Goal: Find specific page/section: Find specific page/section

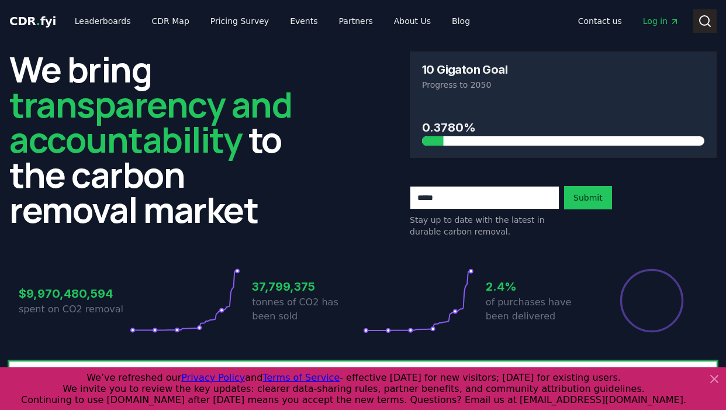
click at [702, 23] on icon at bounding box center [705, 21] width 14 height 14
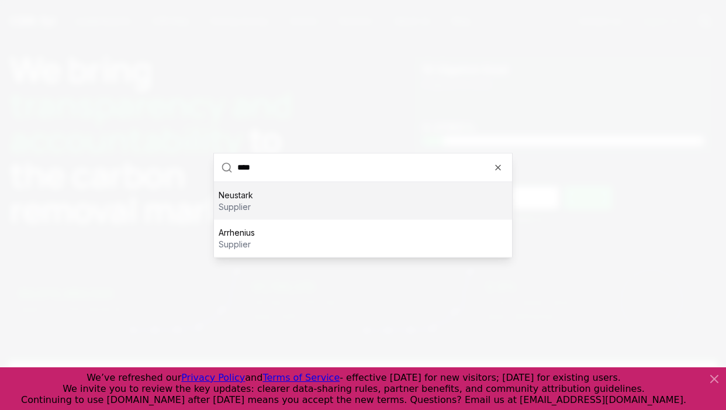
type input "****"
click at [313, 196] on div "Neustark supplier" at bounding box center [363, 200] width 298 height 37
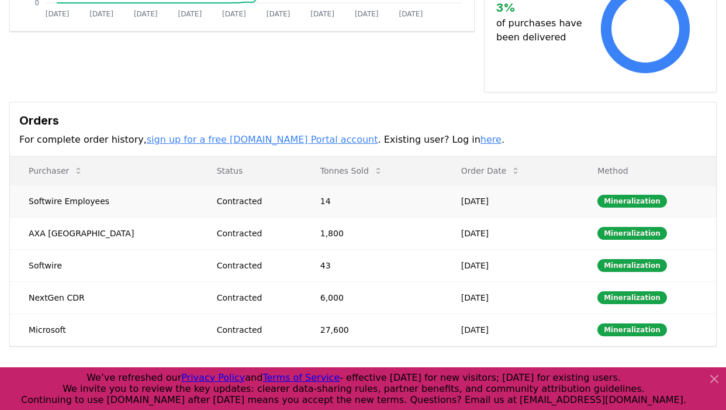
scroll to position [314, 0]
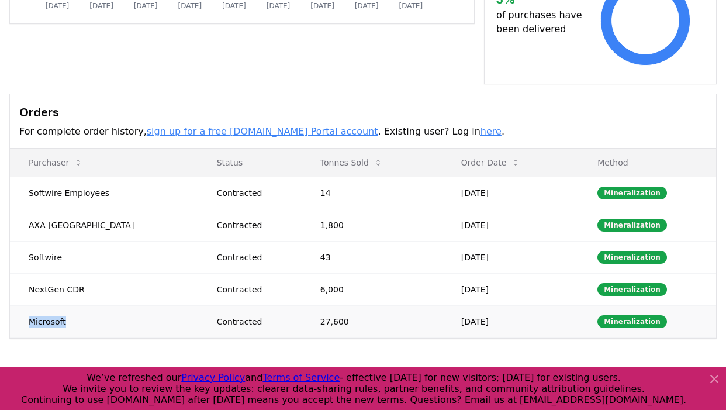
drag, startPoint x: 71, startPoint y: 307, endPoint x: 24, endPoint y: 306, distance: 47.3
click at [24, 306] on td "Microsoft" at bounding box center [104, 321] width 188 height 32
copy td "Microsoft"
drag, startPoint x: 99, startPoint y: 212, endPoint x: 26, endPoint y: 212, distance: 73.0
click at [26, 212] on td "AXA [GEOGRAPHIC_DATA]" at bounding box center [104, 225] width 188 height 32
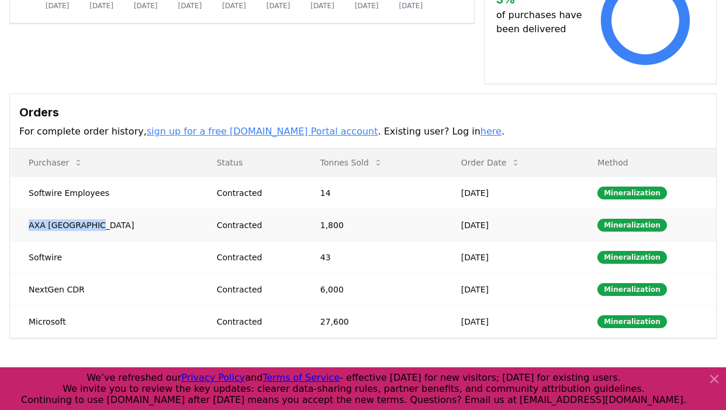
copy td "AXA [GEOGRAPHIC_DATA]"
drag, startPoint x: 93, startPoint y: 271, endPoint x: 19, endPoint y: 271, distance: 74.2
click at [19, 273] on td "NextGen CDR" at bounding box center [104, 289] width 188 height 32
copy td "NextGen CDR"
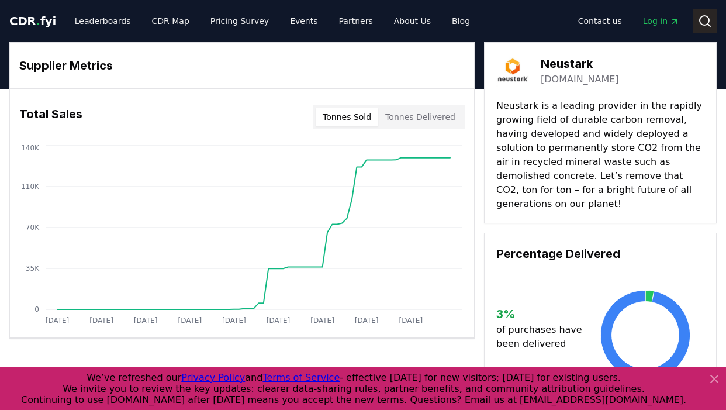
scroll to position [0, 0]
click at [703, 23] on icon at bounding box center [705, 21] width 14 height 14
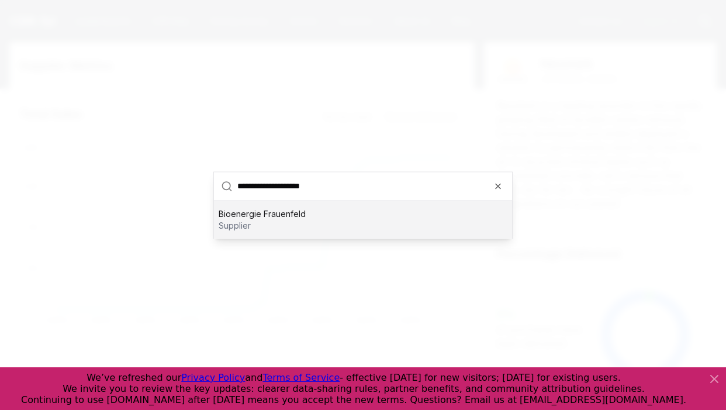
type input "**********"
click at [278, 231] on div "Bioenergie Frauenfeld supplier" at bounding box center [363, 218] width 298 height 37
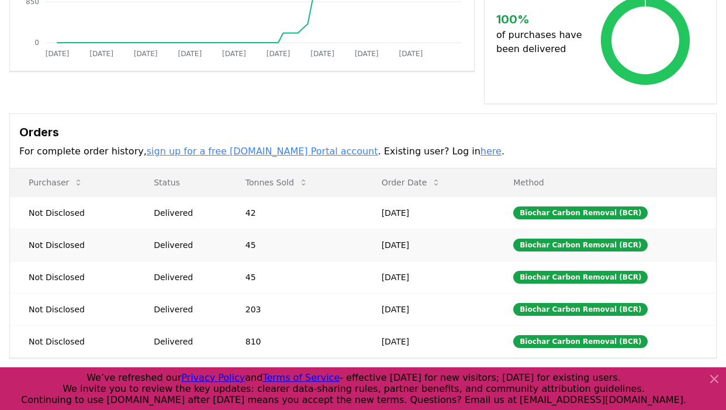
scroll to position [442, 0]
